Goal: Information Seeking & Learning: Learn about a topic

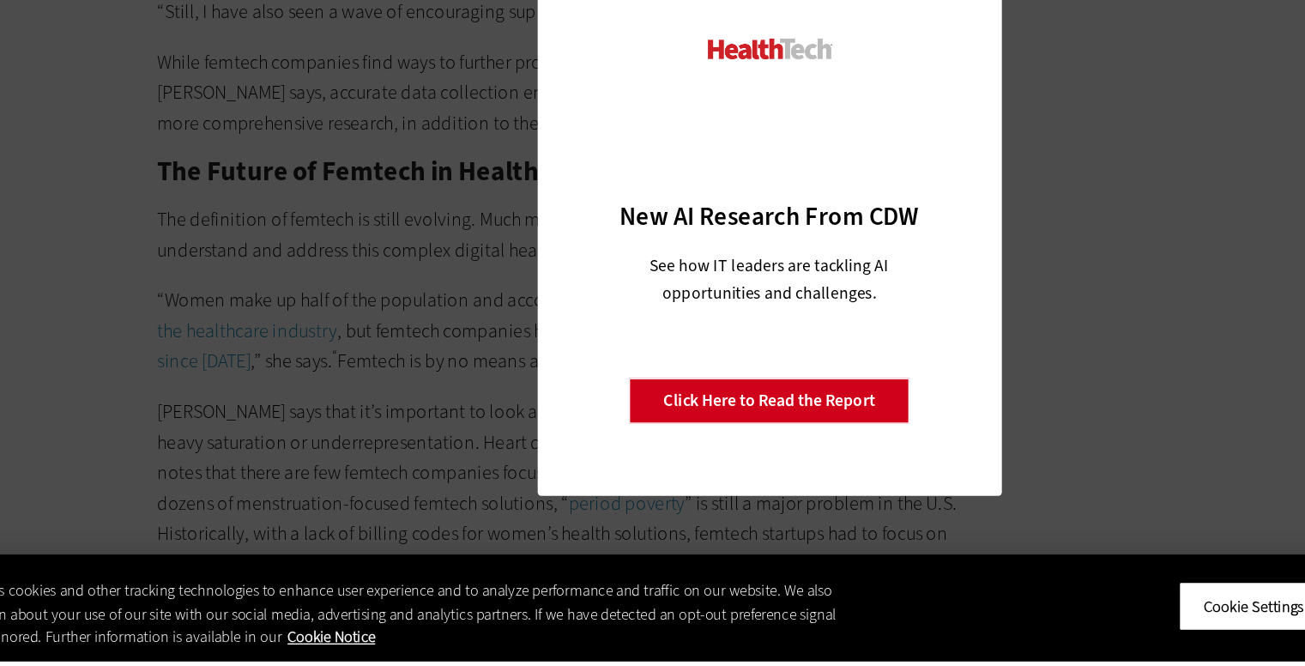
scroll to position [3993, 0]
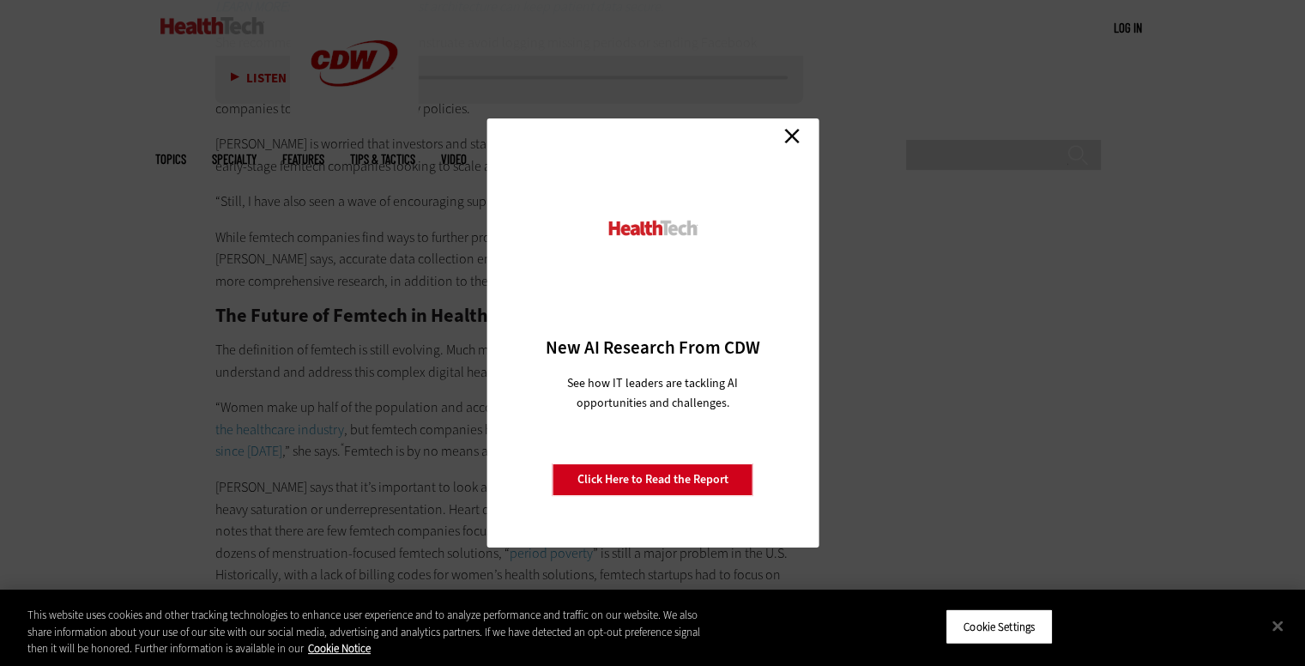
click at [794, 134] on link "Close" at bounding box center [792, 136] width 26 height 26
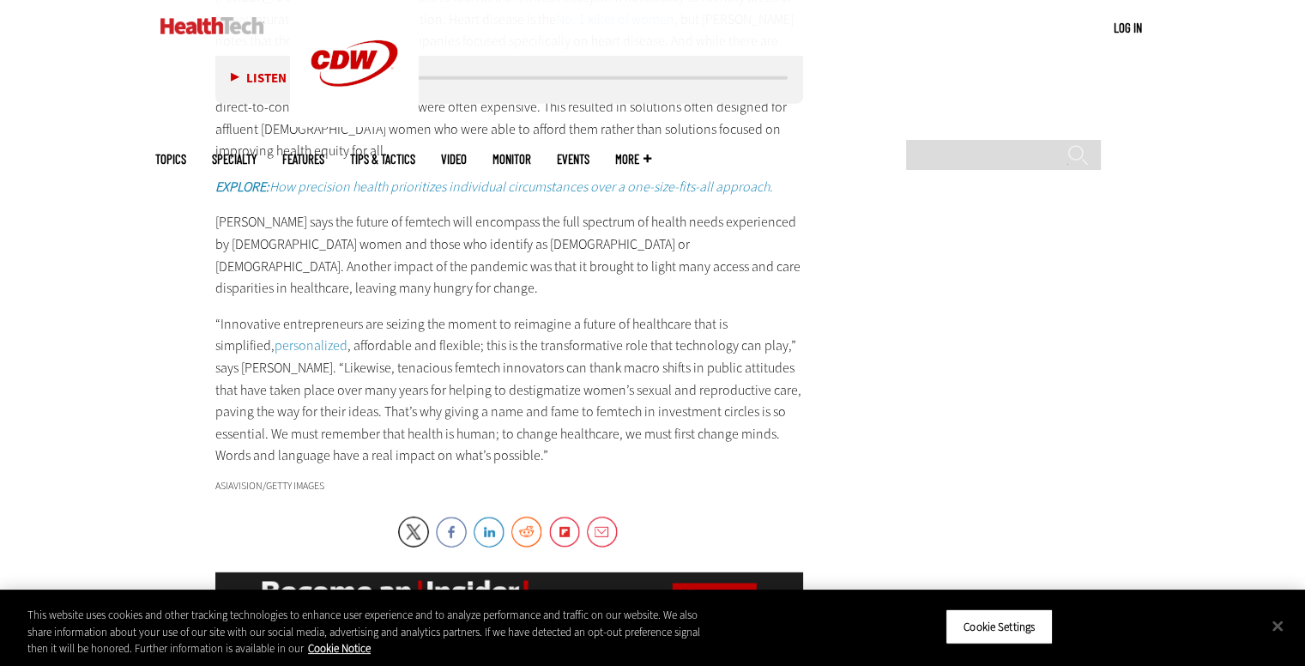
scroll to position [4485, 0]
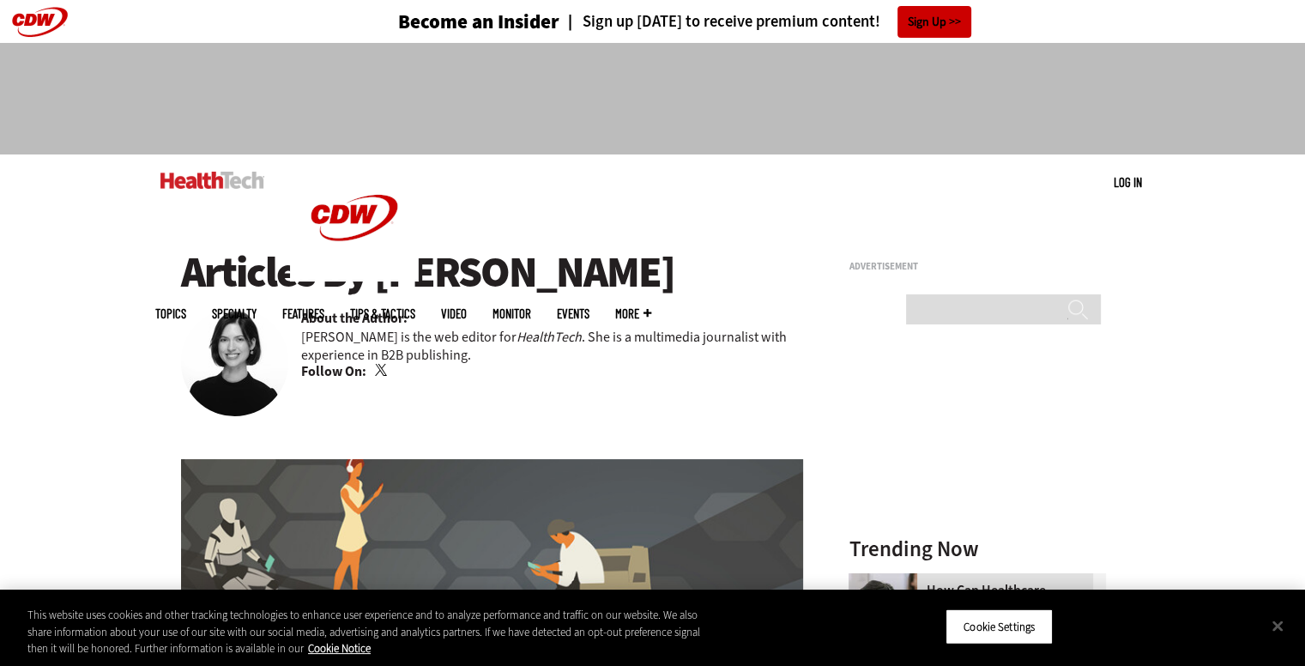
click at [372, 349] on p "Jordan Scott is the web editor for HealthTech . She is a multimedia journalist …" at bounding box center [552, 346] width 503 height 36
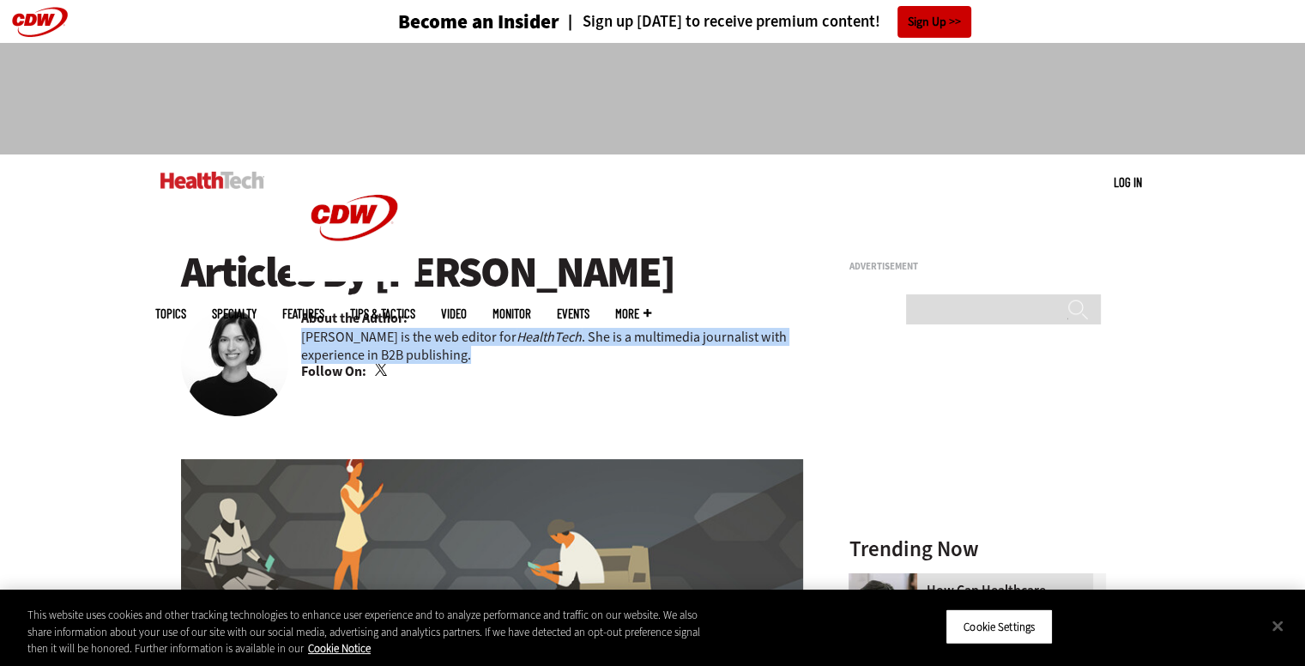
click at [372, 349] on p "Jordan Scott is the web editor for HealthTech . She is a multimedia journalist …" at bounding box center [552, 346] width 503 height 36
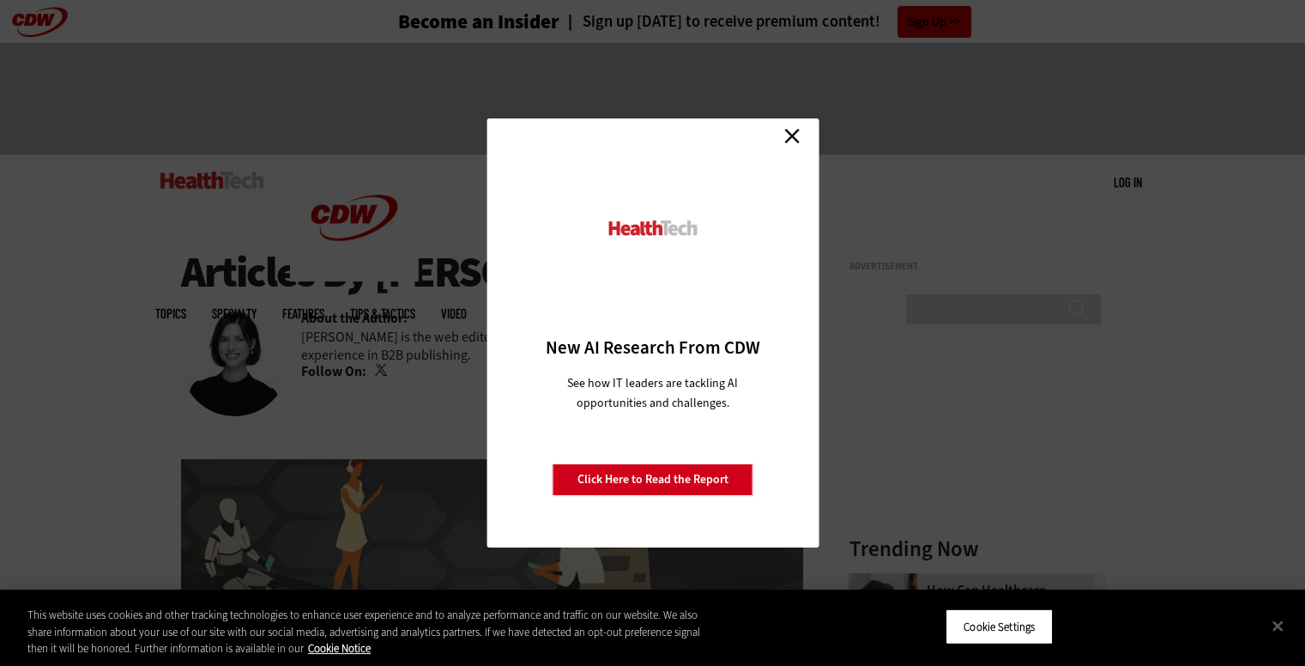
click at [656, 135] on div "Close New AI Research From CDW See how IT leaders are tackling AI opportunities…" at bounding box center [653, 332] width 332 height 429
click at [793, 134] on link "Close" at bounding box center [792, 136] width 26 height 26
